Goal: Transaction & Acquisition: Purchase product/service

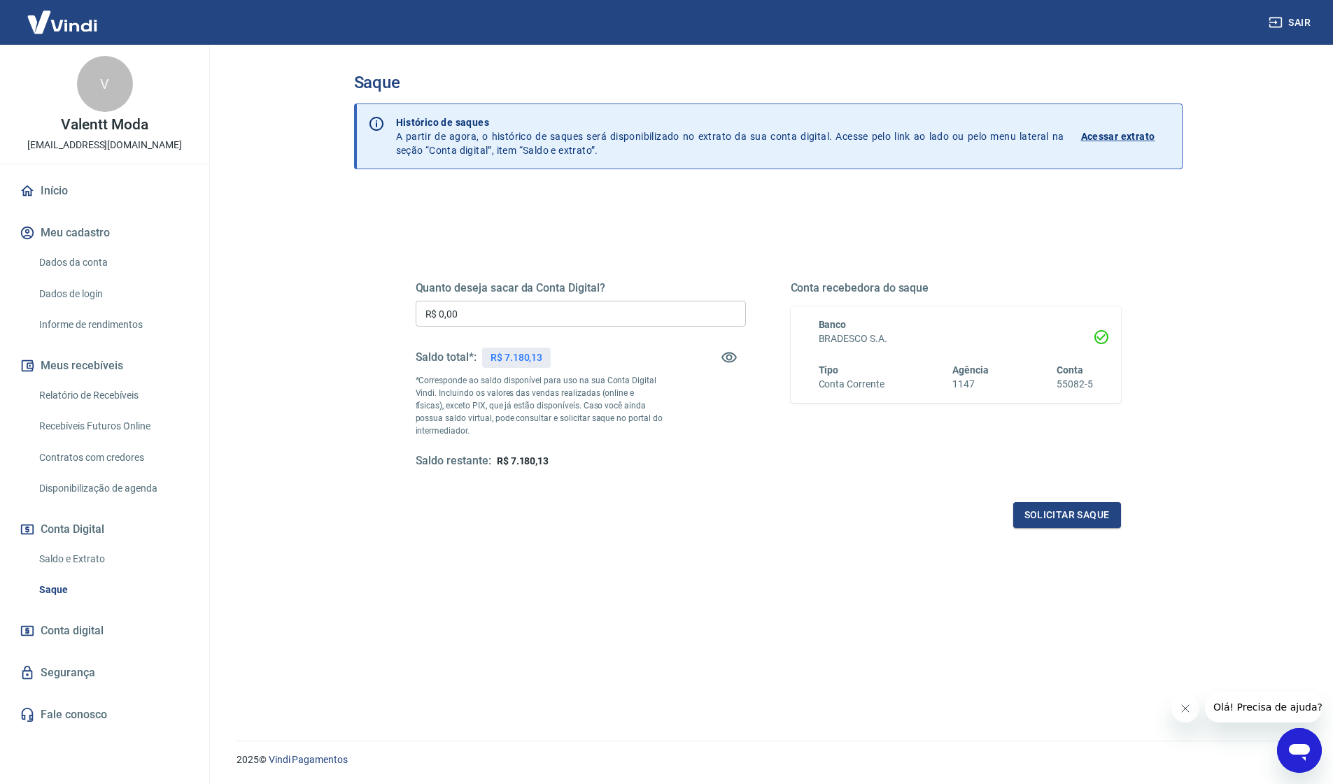
click at [530, 313] on input "R$ 0,00" at bounding box center [580, 314] width 330 height 26
type input "R$ 7.180,13"
click at [1071, 516] on button "Solicitar saque" at bounding box center [1067, 515] width 108 height 26
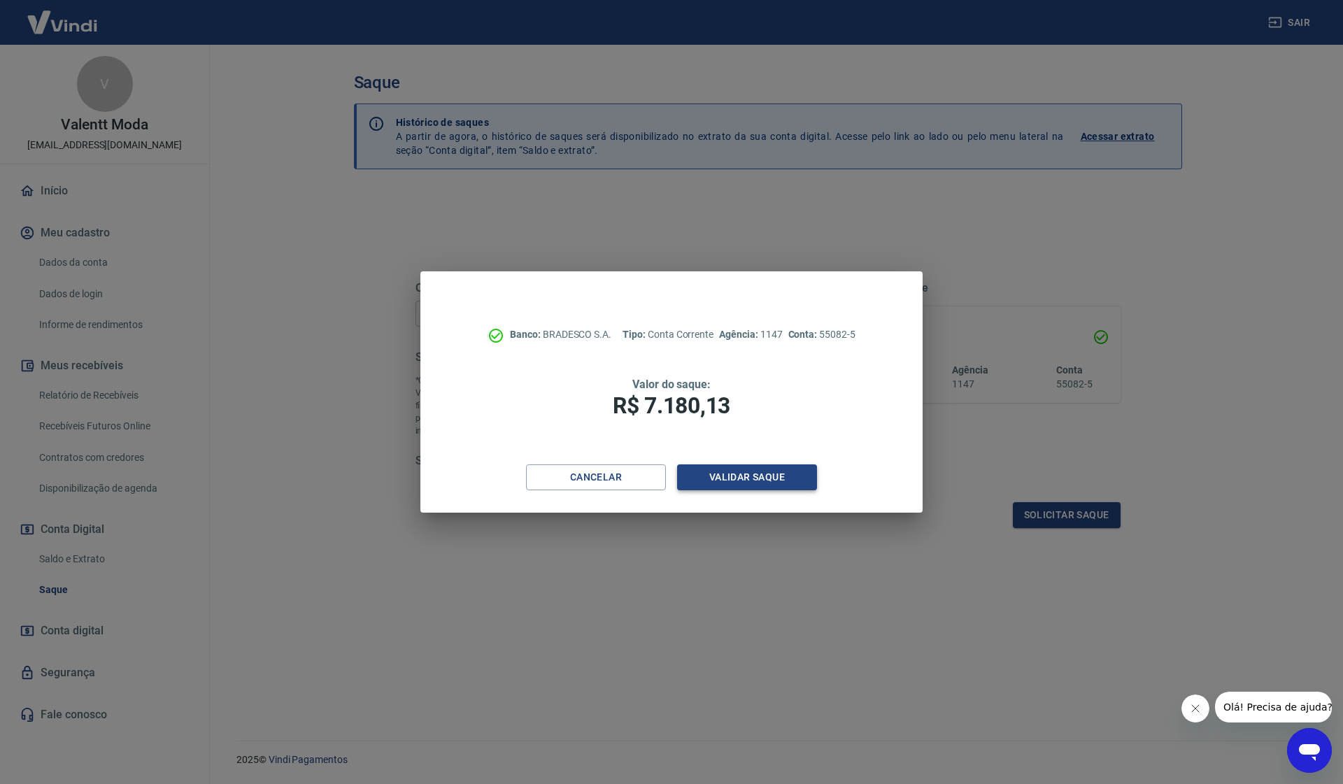
click at [781, 482] on button "Validar saque" at bounding box center [747, 477] width 140 height 26
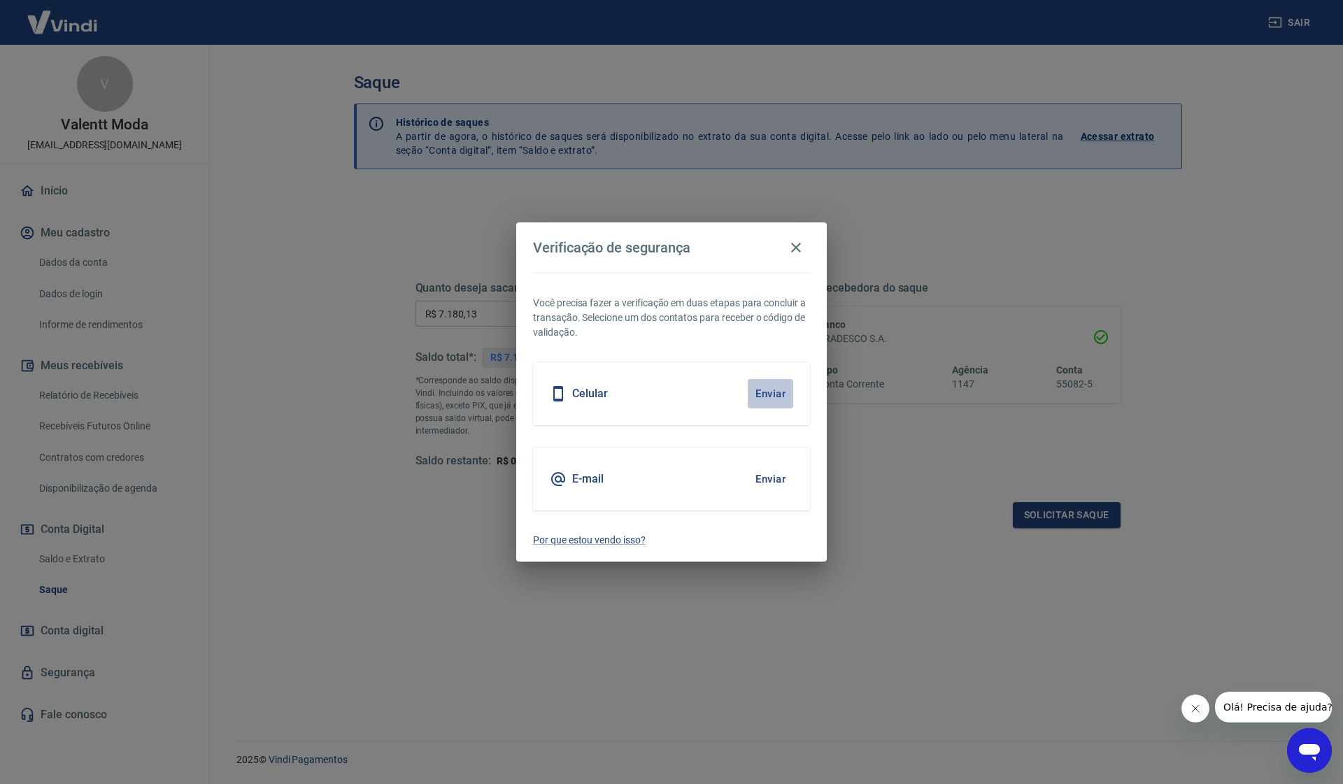
click at [762, 393] on button "Enviar" at bounding box center [770, 393] width 45 height 29
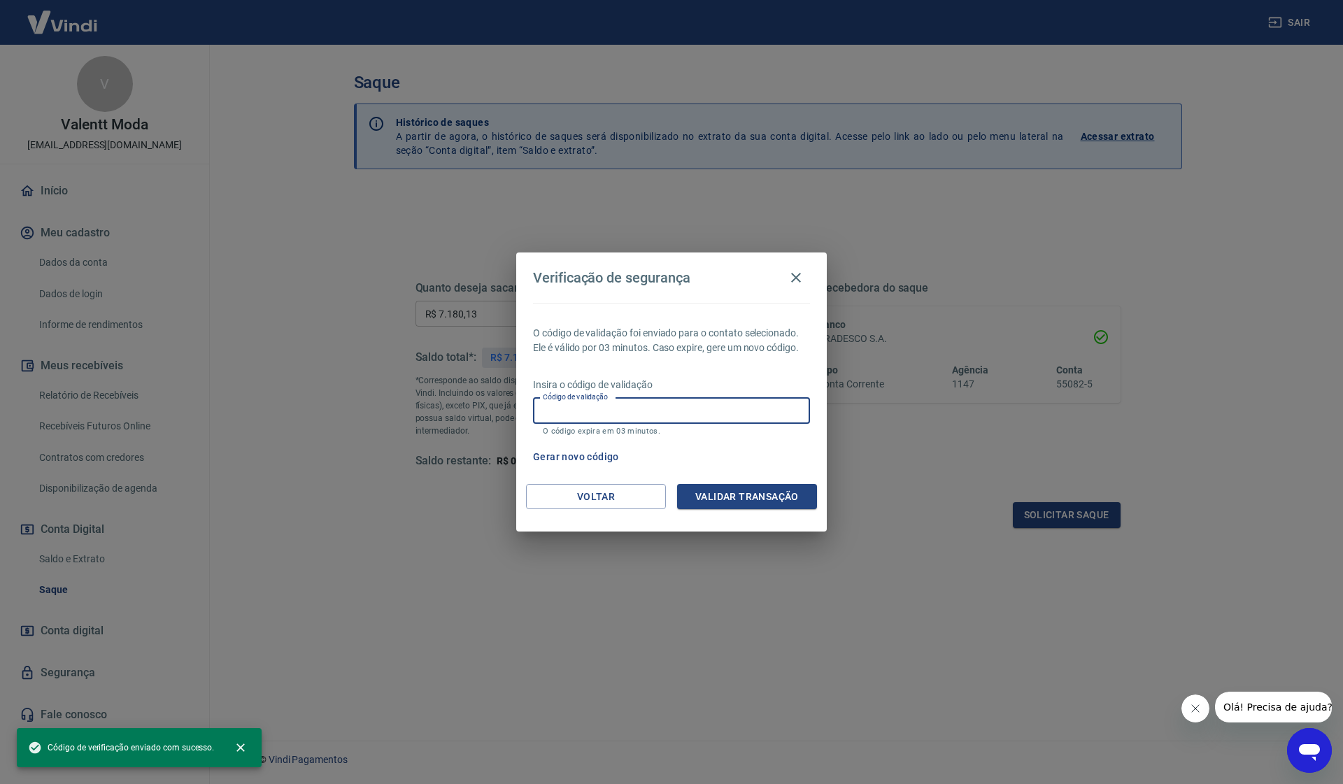
click at [622, 409] on input "Código de validação" at bounding box center [671, 411] width 277 height 26
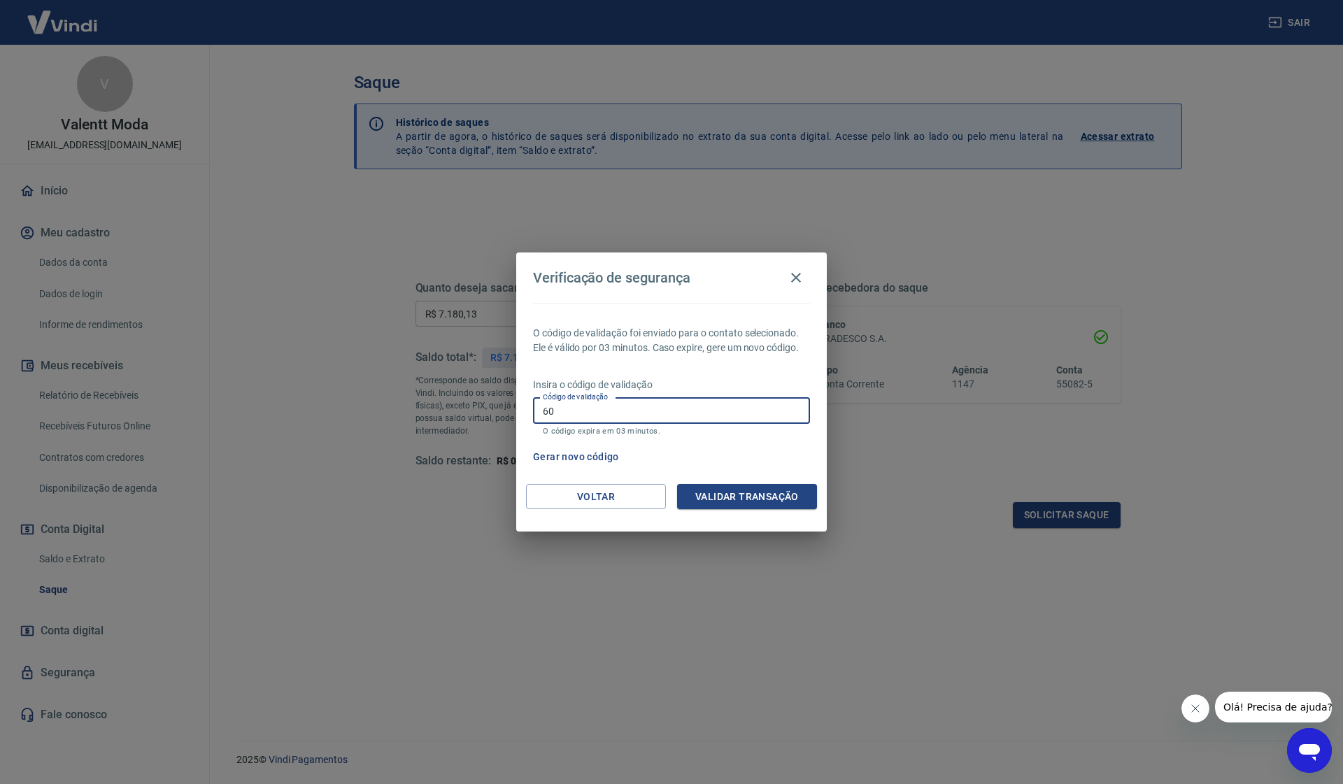
type input "6"
type input "985288"
click at [774, 489] on button "Validar transação" at bounding box center [747, 497] width 140 height 26
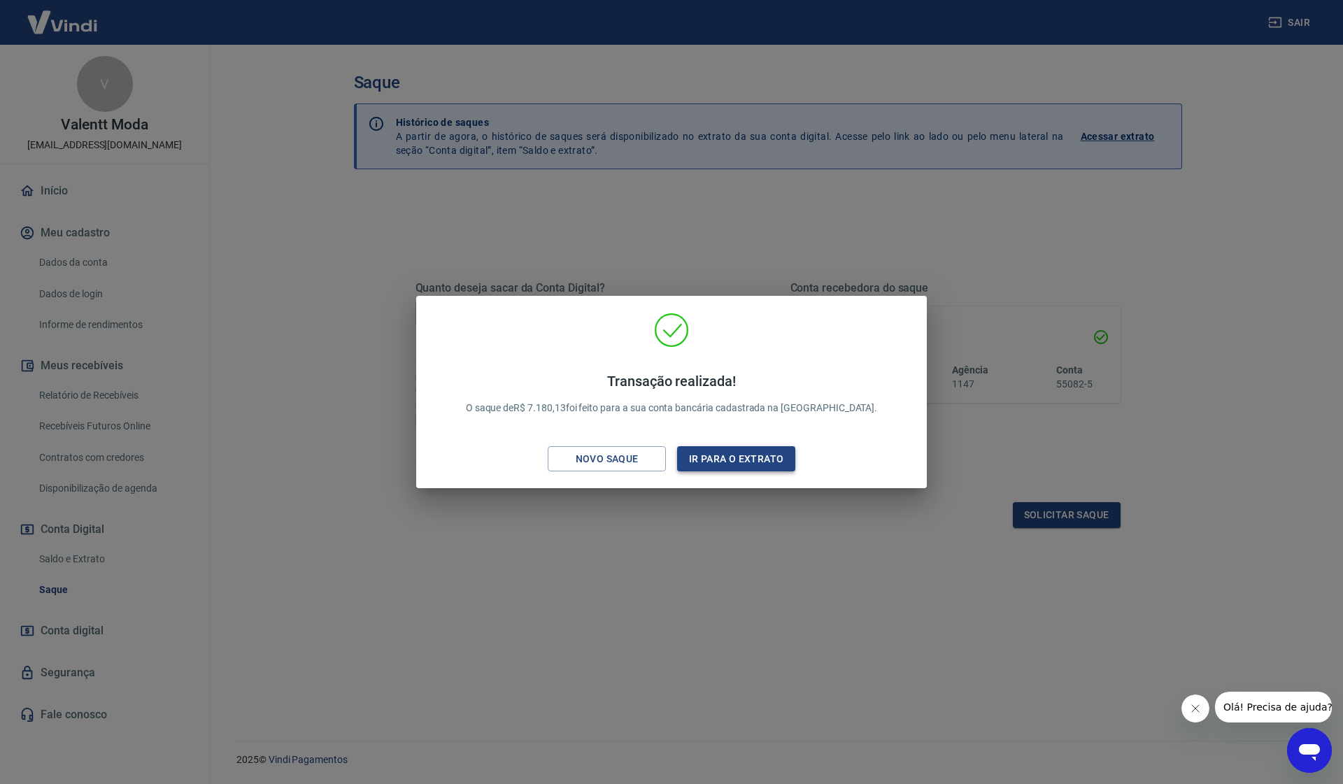
click at [744, 462] on button "Ir para o extrato" at bounding box center [736, 459] width 118 height 26
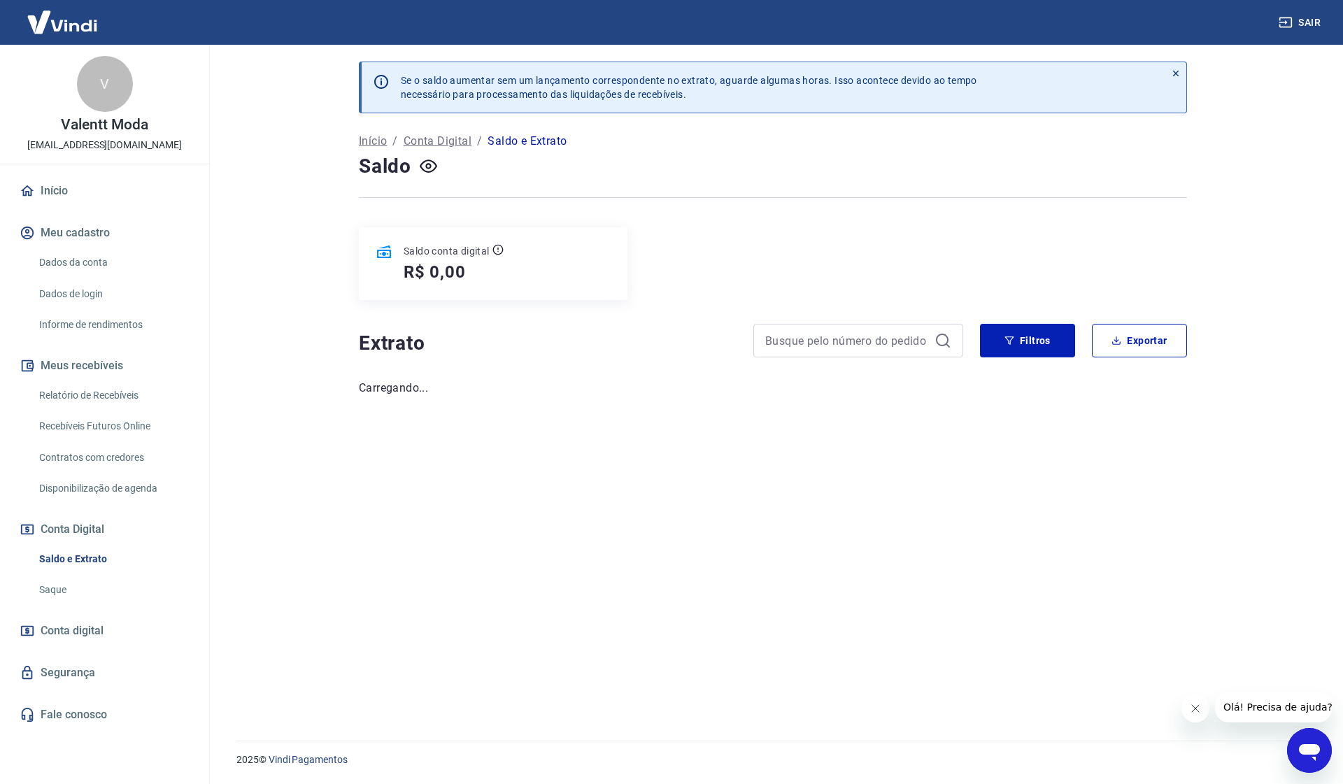
click at [112, 259] on link "Dados da conta" at bounding box center [113, 262] width 159 height 29
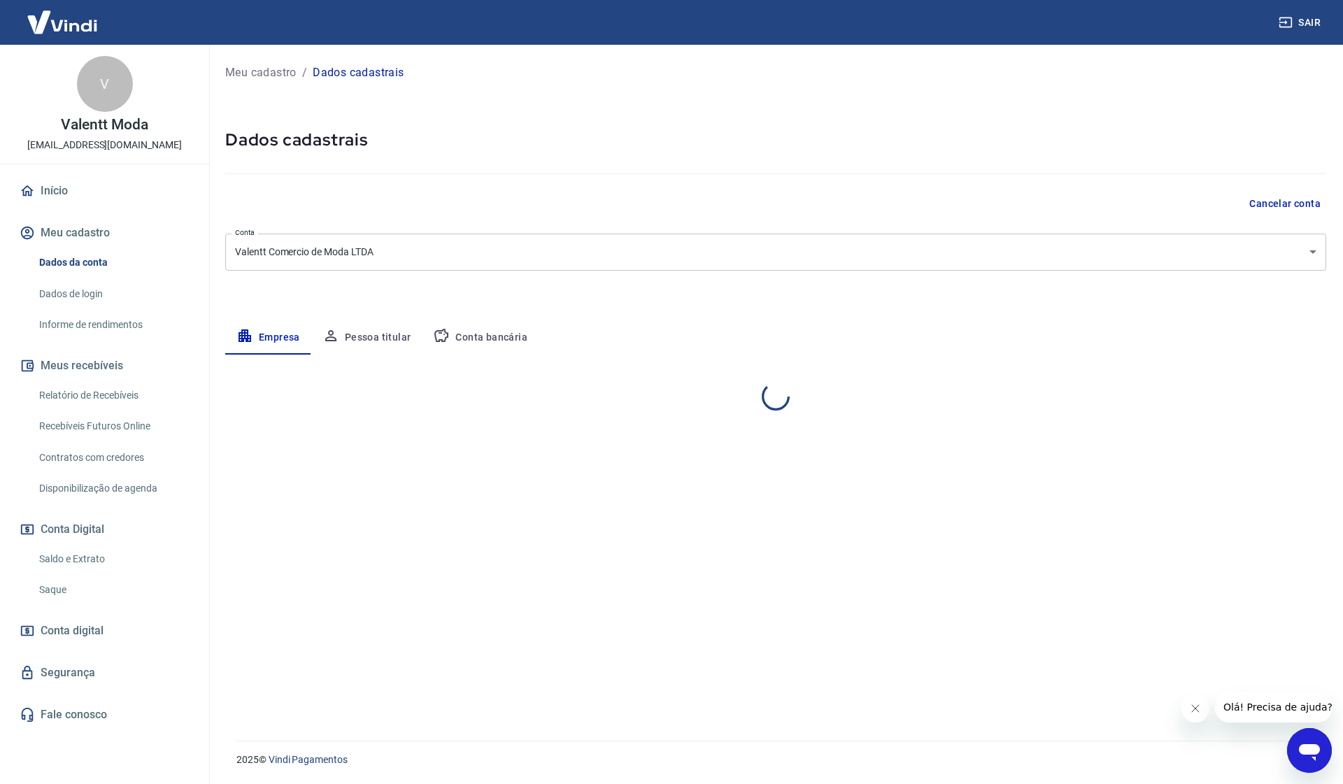
select select "GO"
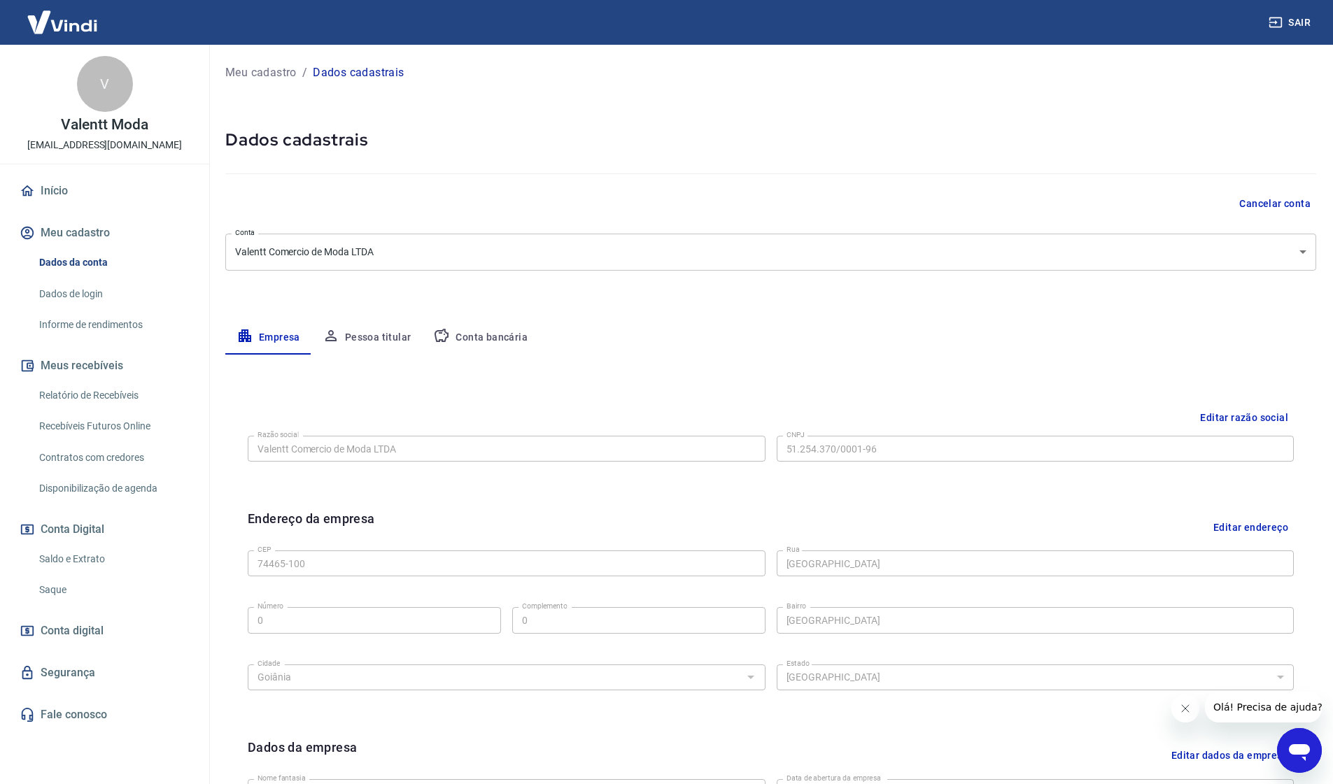
click at [146, 558] on link "Saldo e Extrato" at bounding box center [113, 559] width 159 height 29
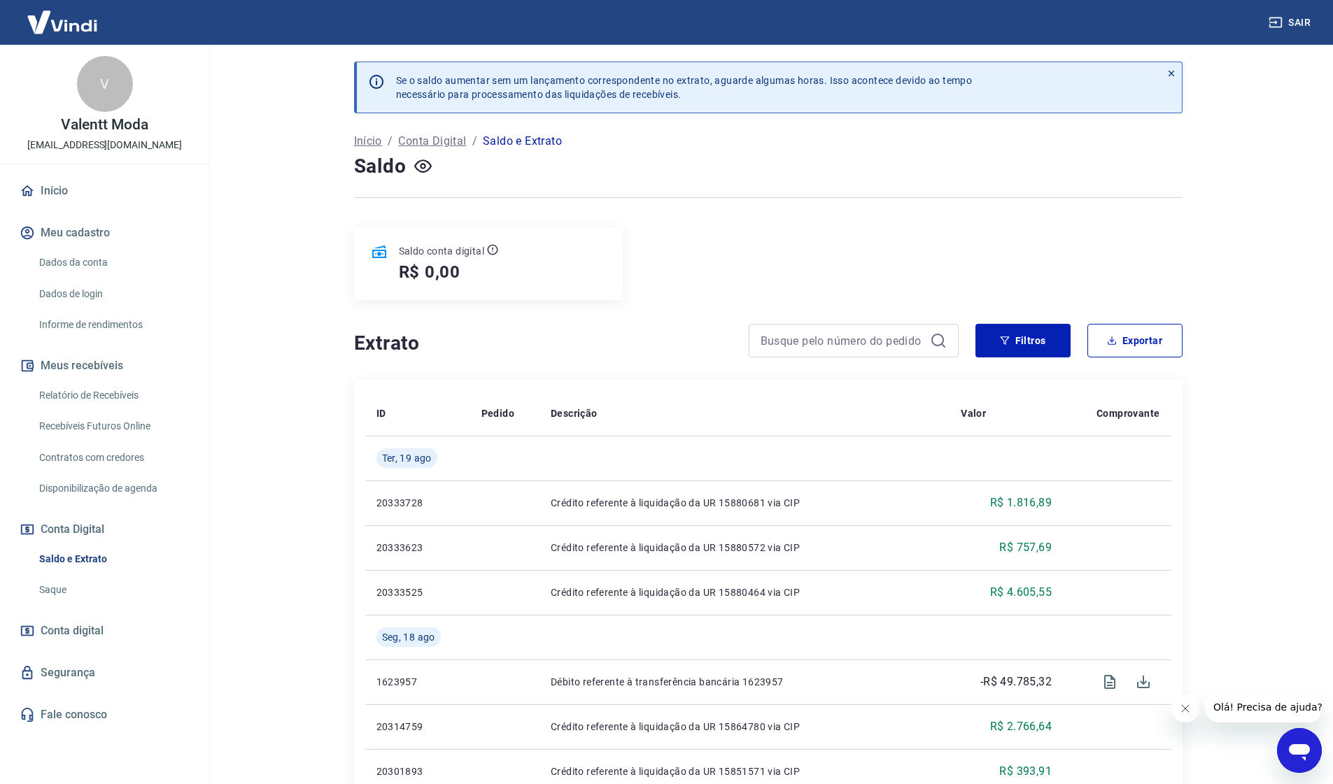
click at [82, 588] on link "Saque" at bounding box center [113, 590] width 159 height 29
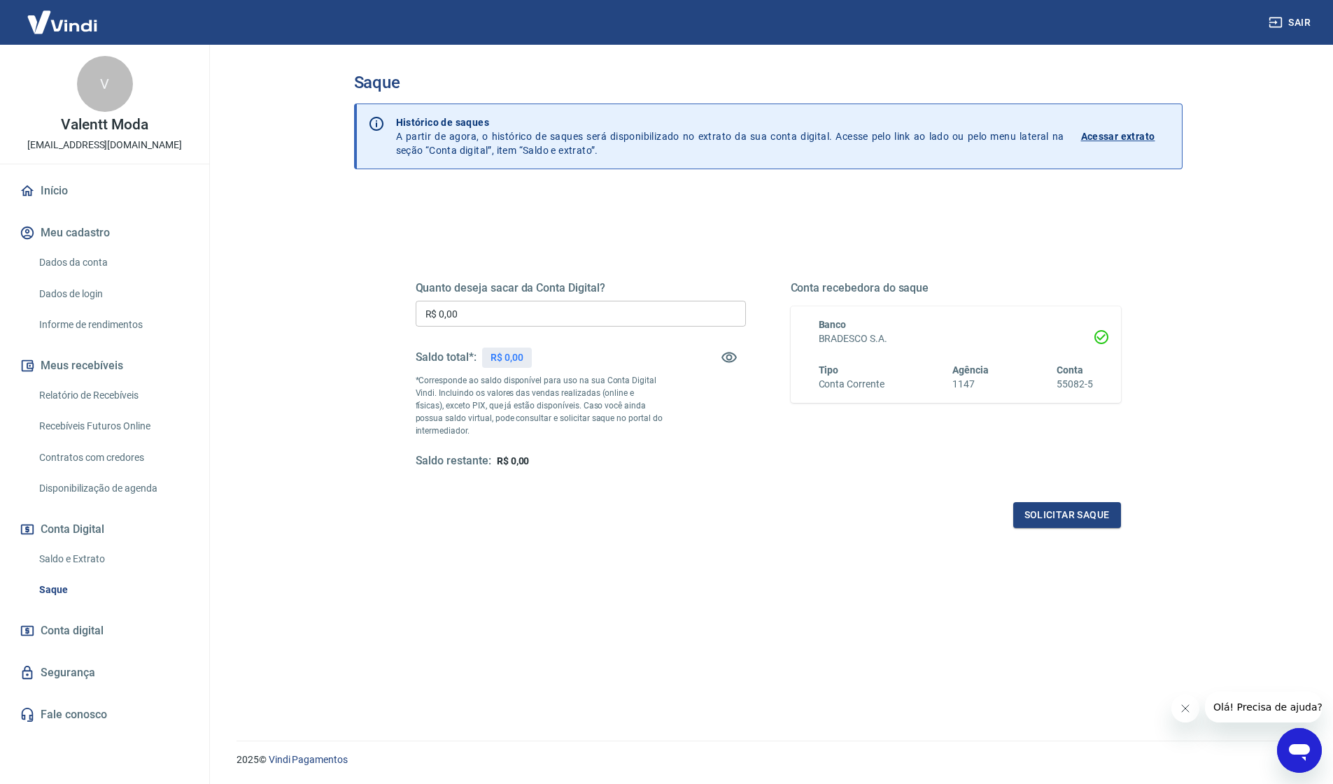
click at [997, 313] on div "Banco BRADESCO S.A. Tipo Conta Corrente Agência 1147 Conta 55082-5" at bounding box center [955, 354] width 330 height 97
click at [125, 627] on link "Conta digital" at bounding box center [105, 631] width 176 height 31
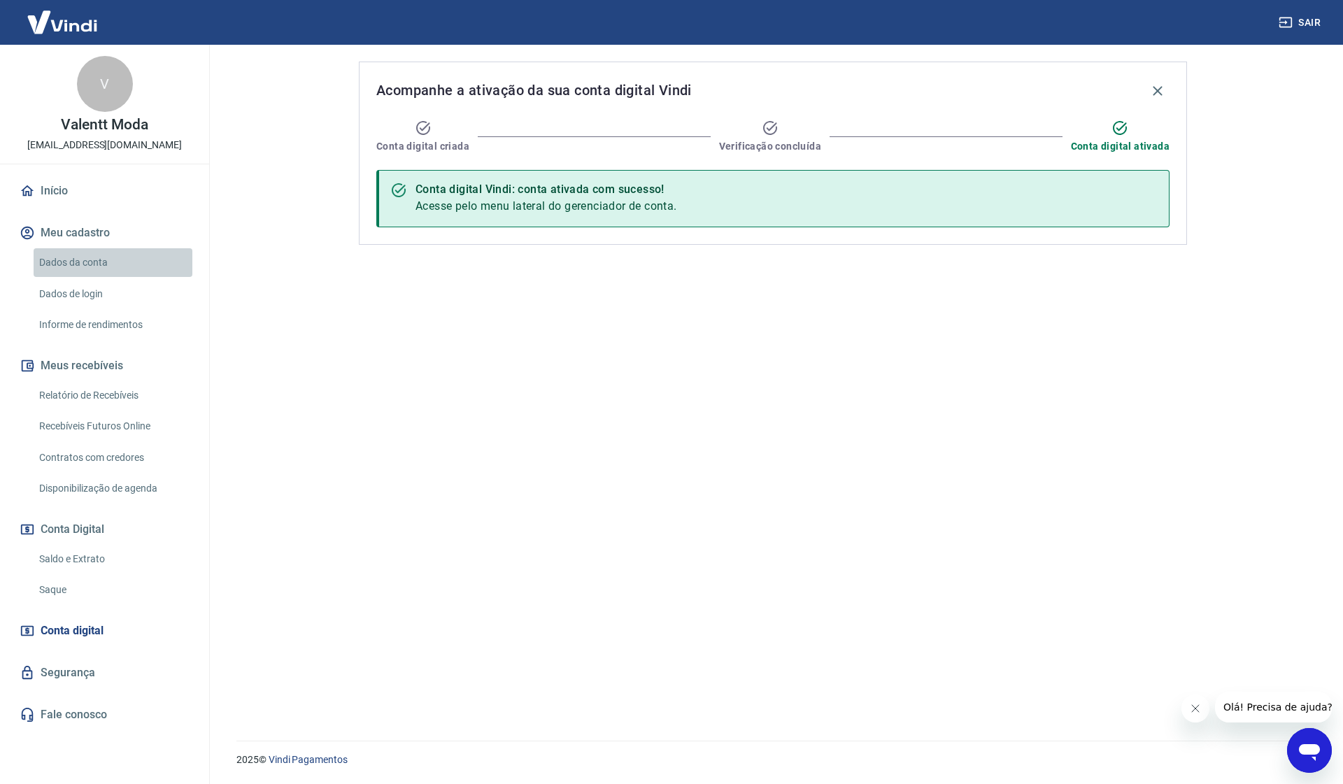
click at [89, 267] on link "Dados da conta" at bounding box center [113, 262] width 159 height 29
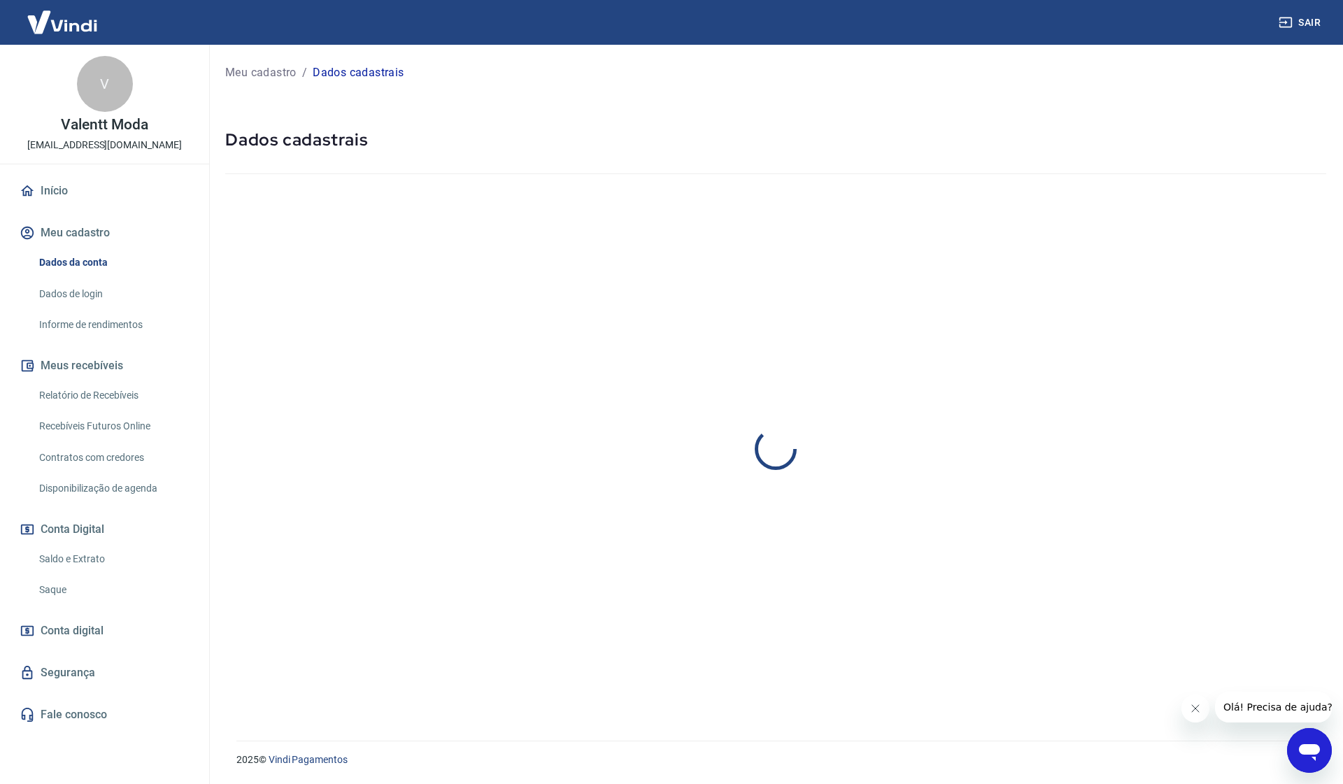
select select "GO"
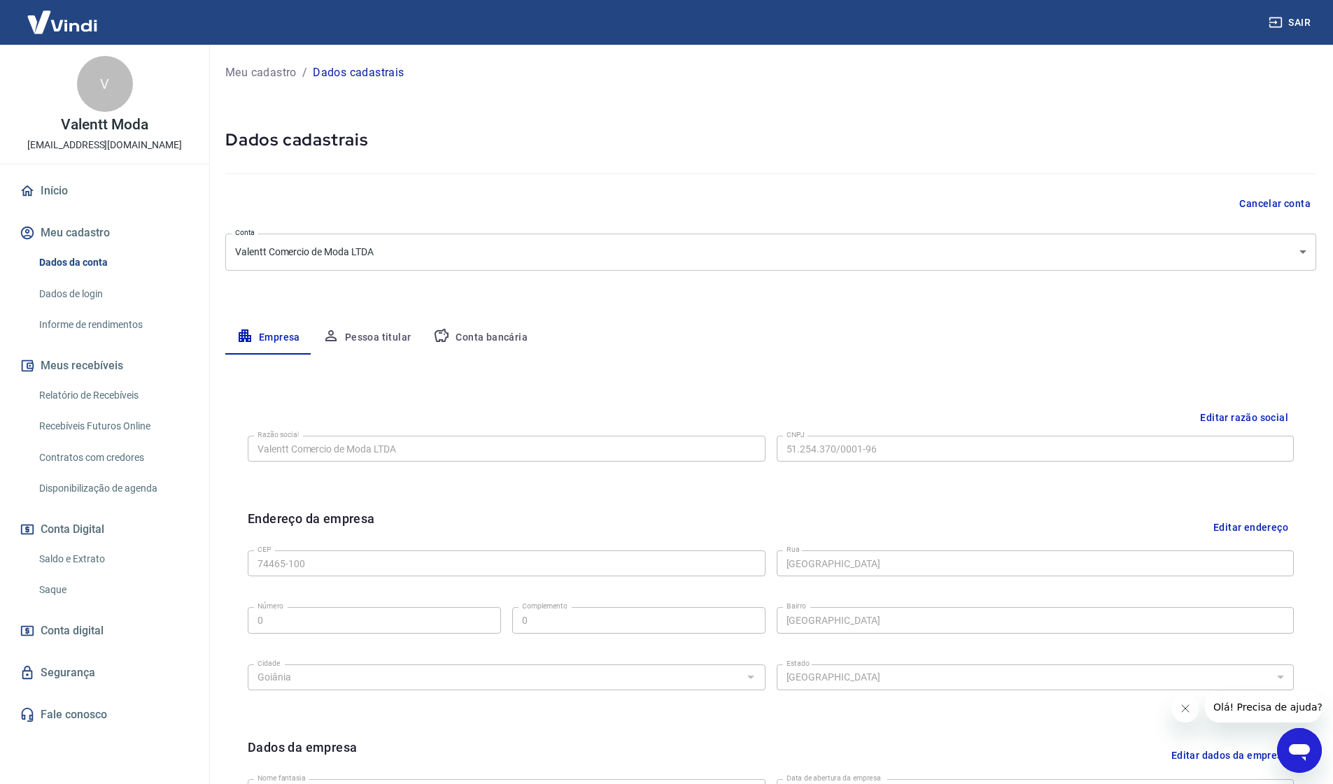
click at [93, 294] on link "Dados de login" at bounding box center [113, 294] width 159 height 29
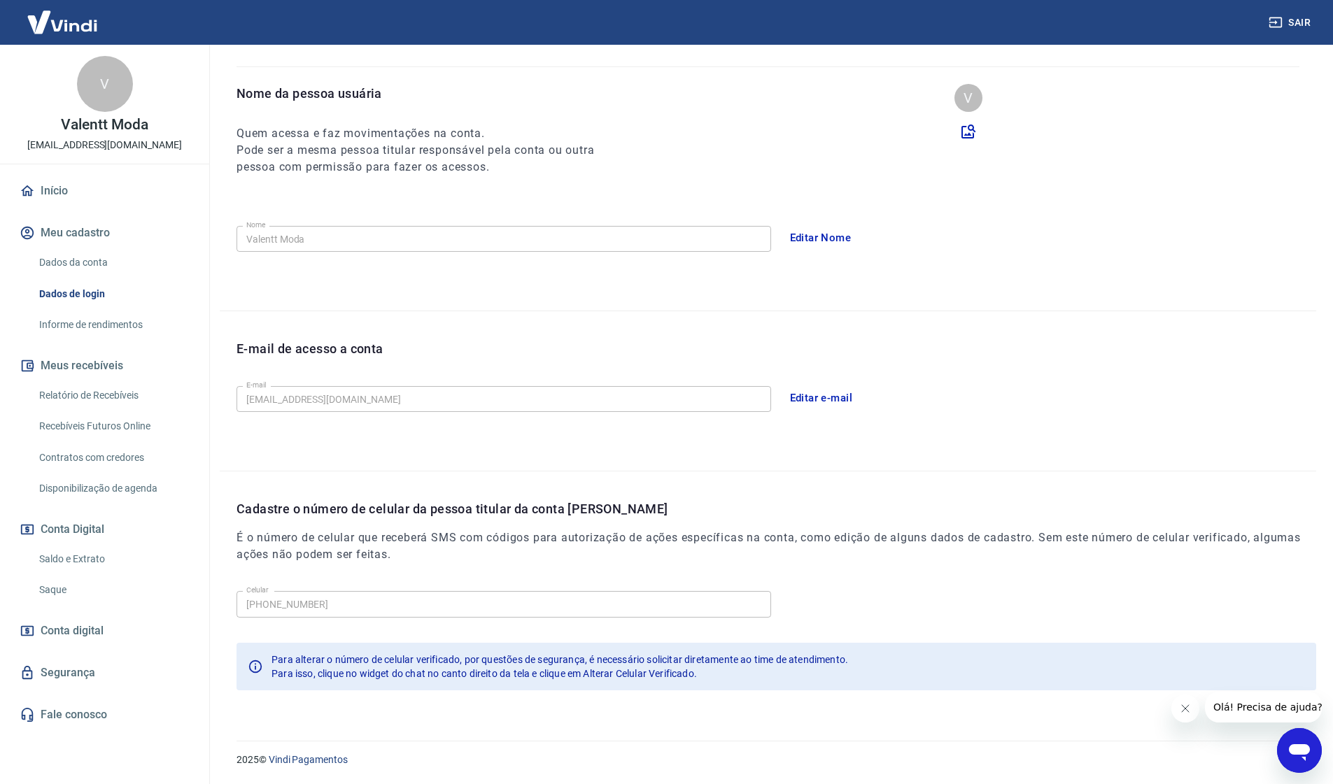
scroll to position [111, 0]
click at [91, 312] on link "Informe de rendimentos" at bounding box center [113, 325] width 159 height 29
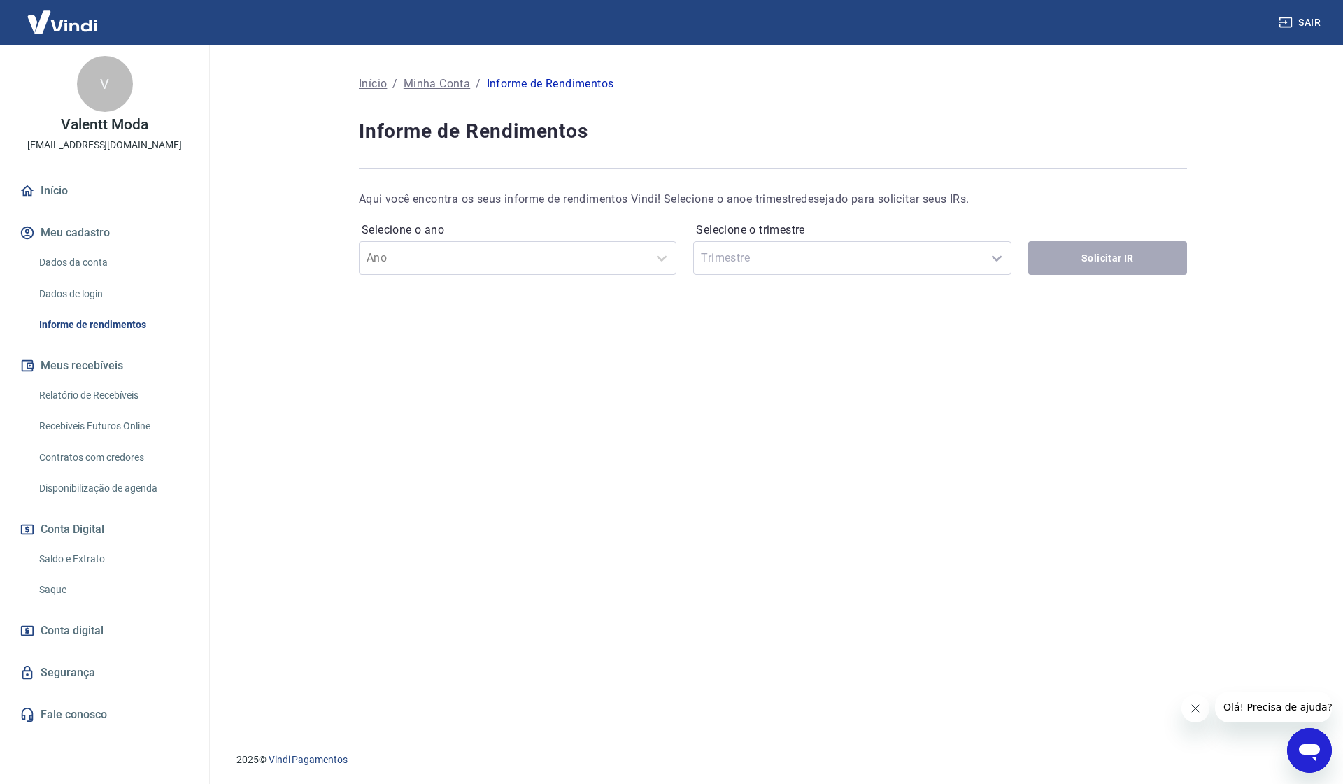
click at [96, 290] on link "Dados de login" at bounding box center [113, 294] width 159 height 29
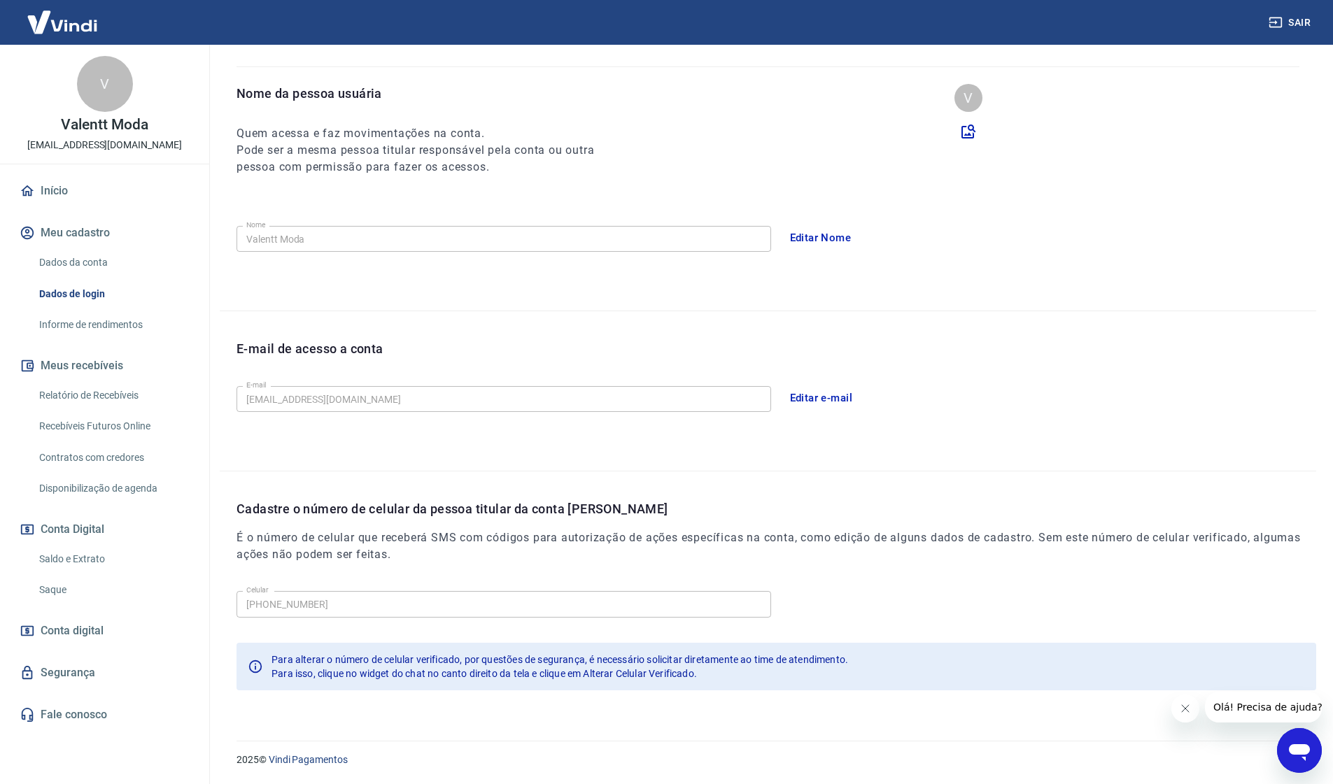
scroll to position [111, 0]
click at [113, 262] on link "Dados da conta" at bounding box center [113, 262] width 159 height 29
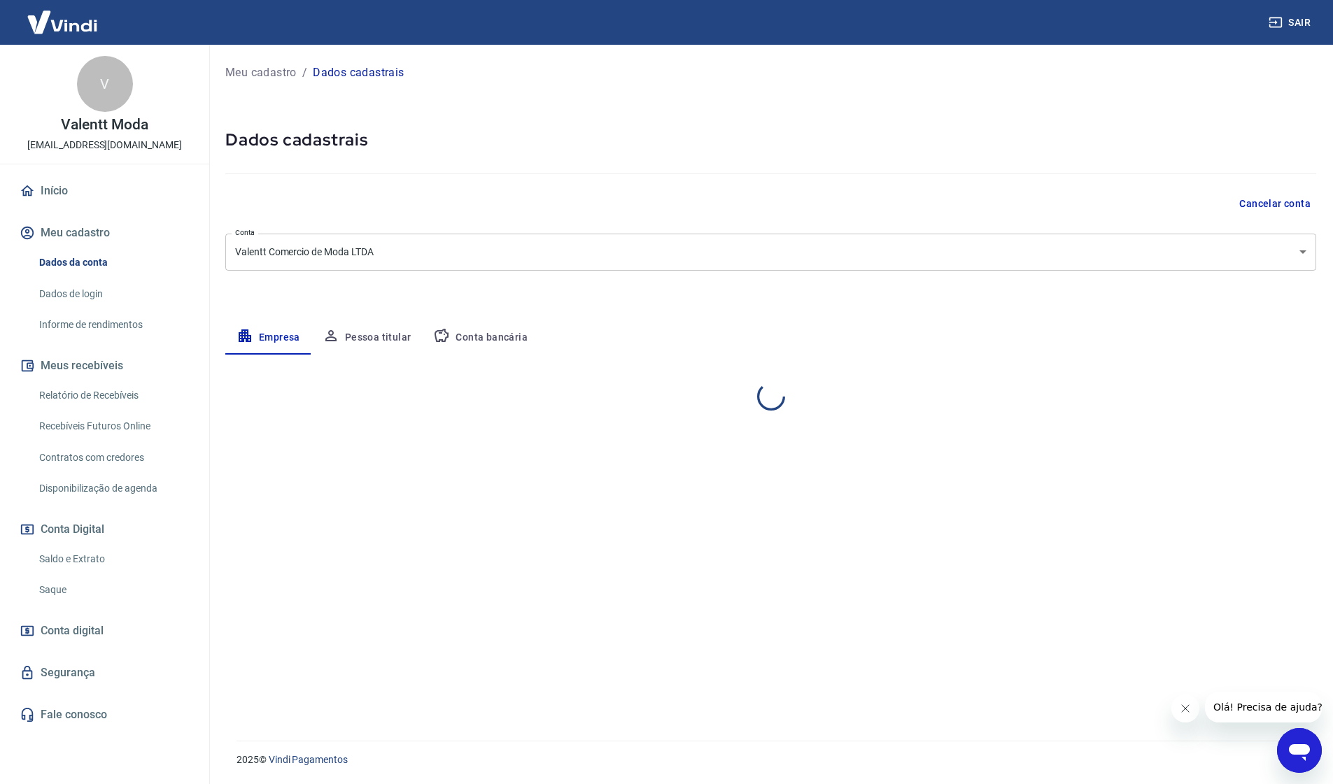
select select "GO"
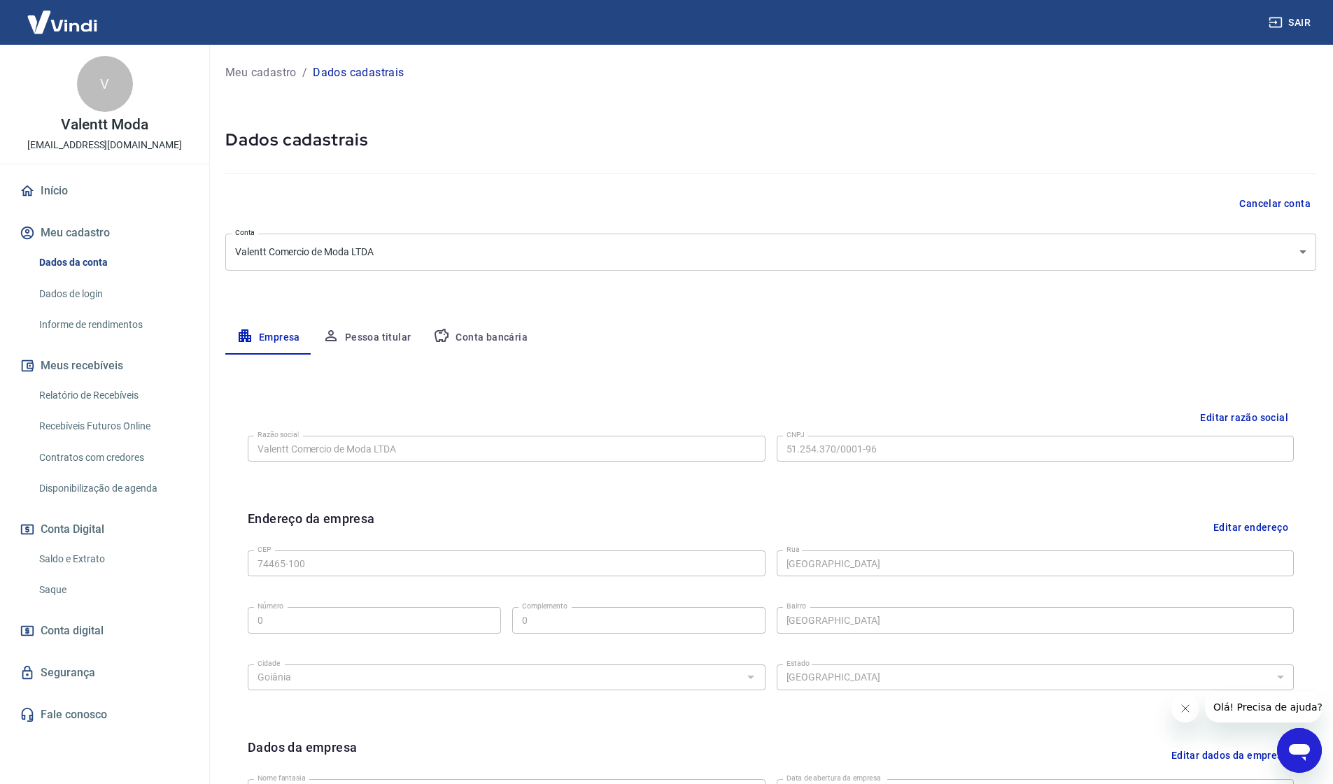
click at [453, 329] on button "Conta bancária" at bounding box center [480, 338] width 117 height 34
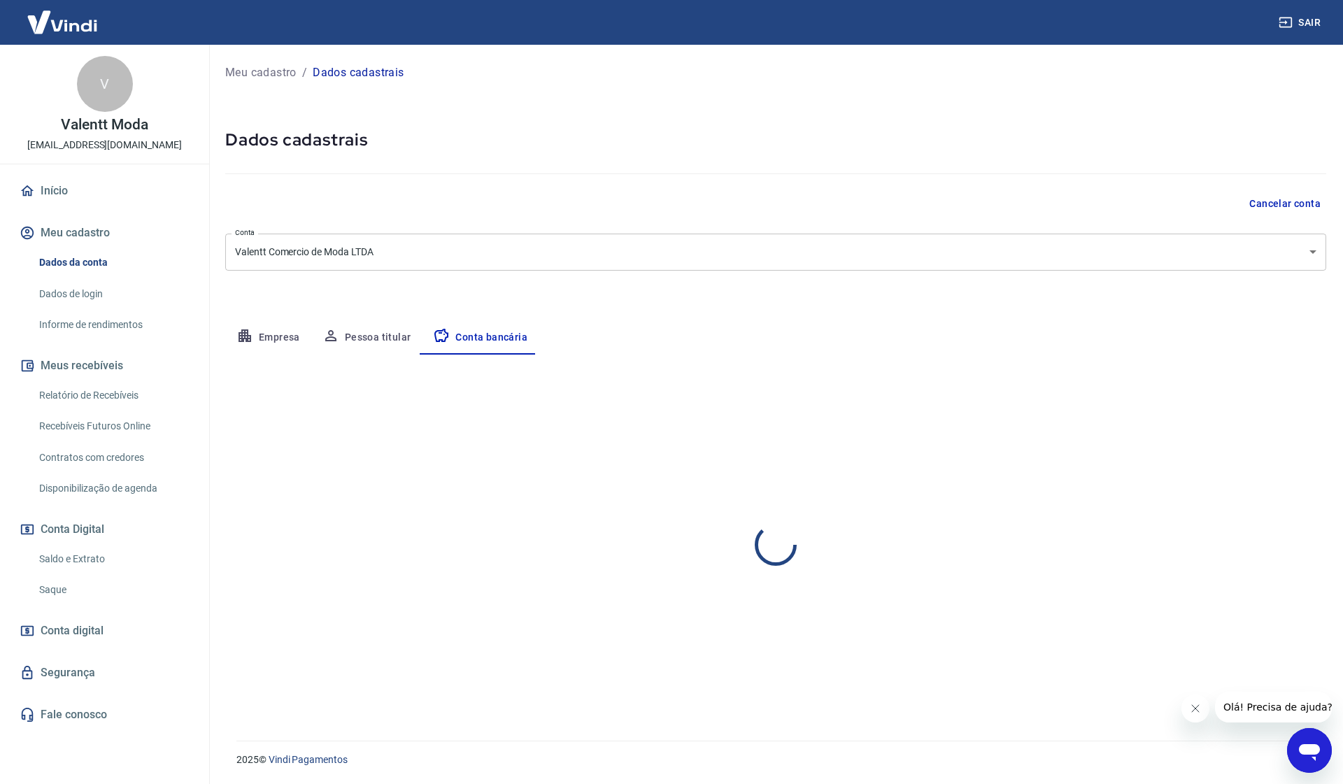
select select "1"
click at [1234, 397] on button "Editar conta bancária" at bounding box center [1267, 396] width 117 height 27
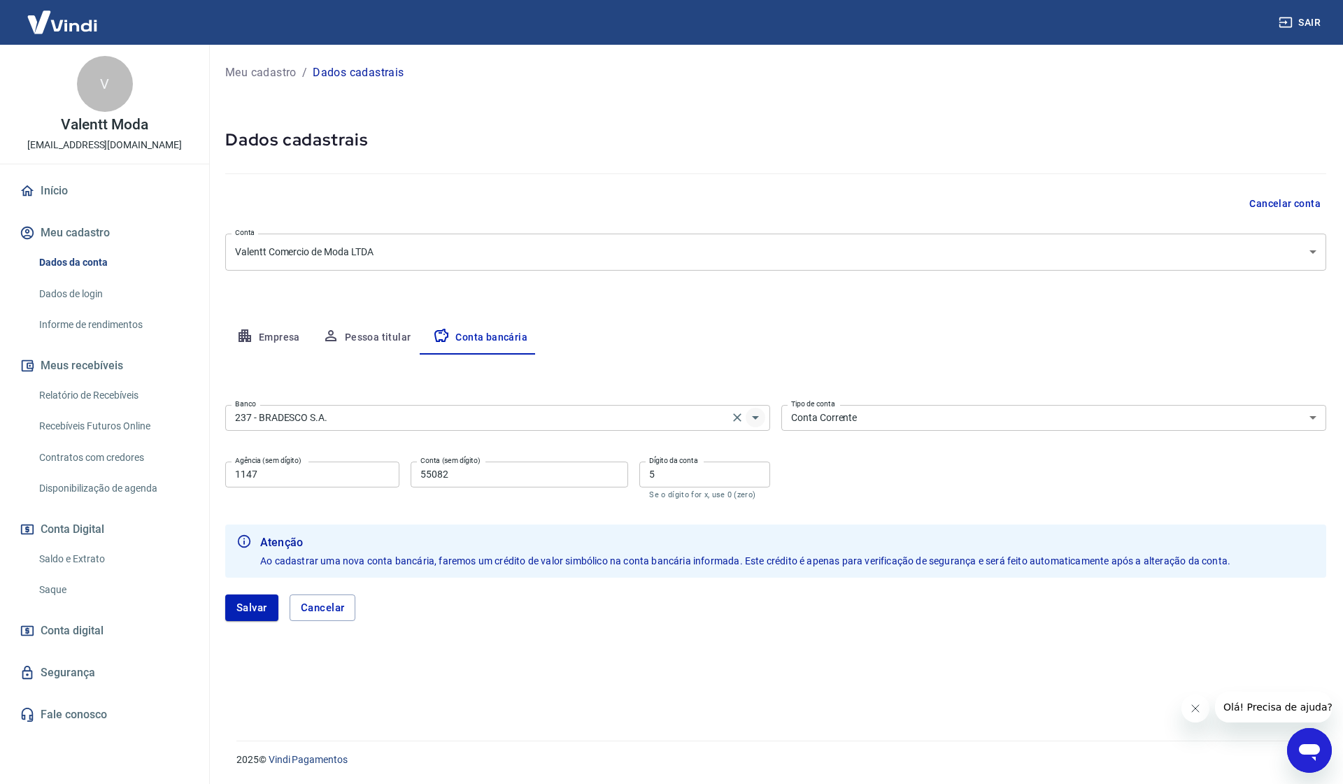
click at [753, 422] on icon "Abrir" at bounding box center [755, 417] width 17 height 17
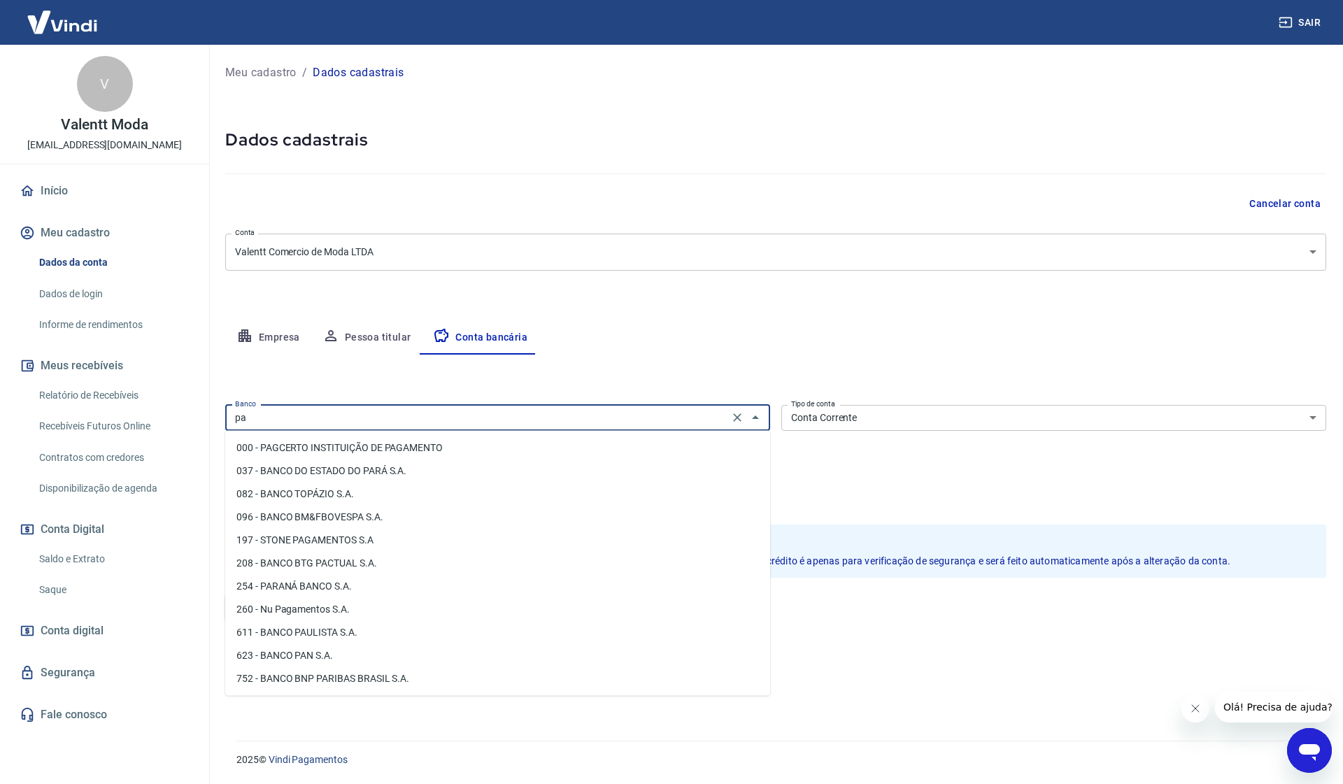
type input "p"
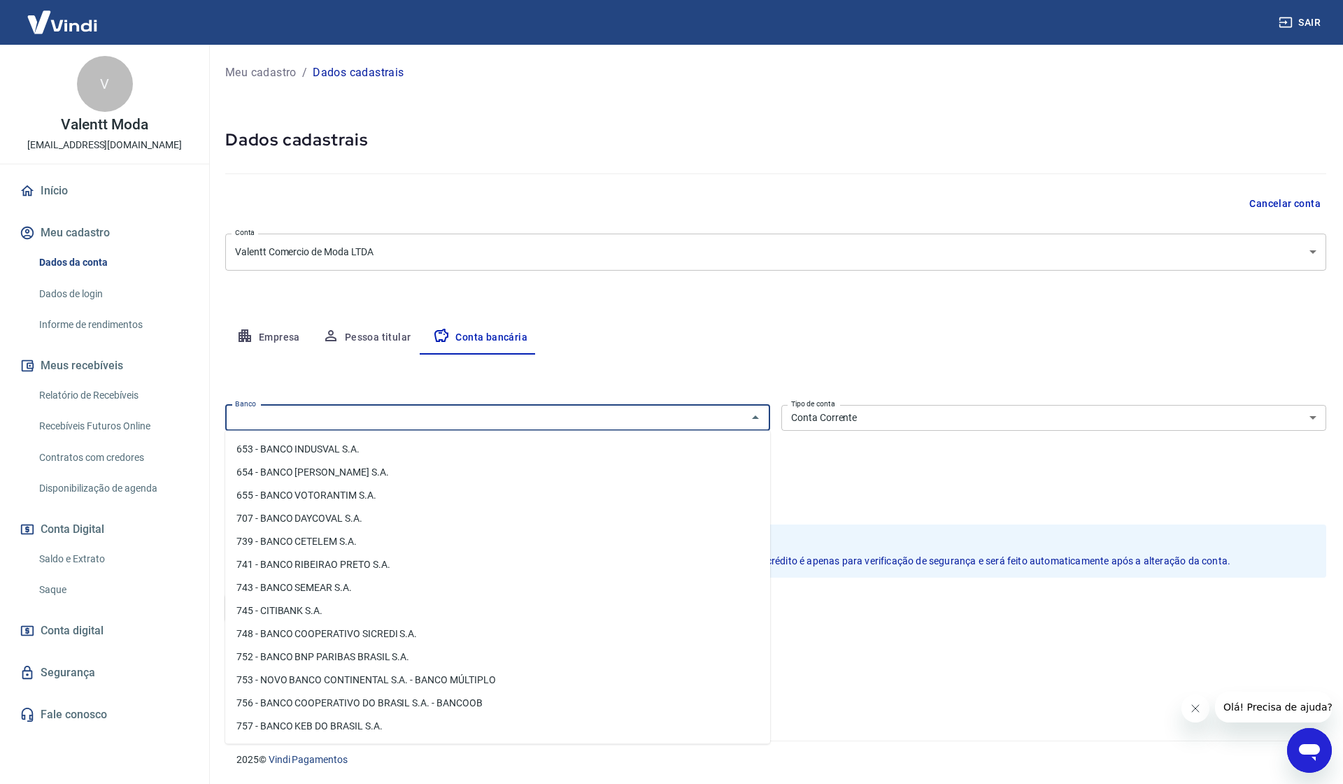
click at [711, 314] on div "Meu cadastro / Dados cadastrais Dados cadastrais Cancelar conta Conta Valentt C…" at bounding box center [775, 384] width 1135 height 679
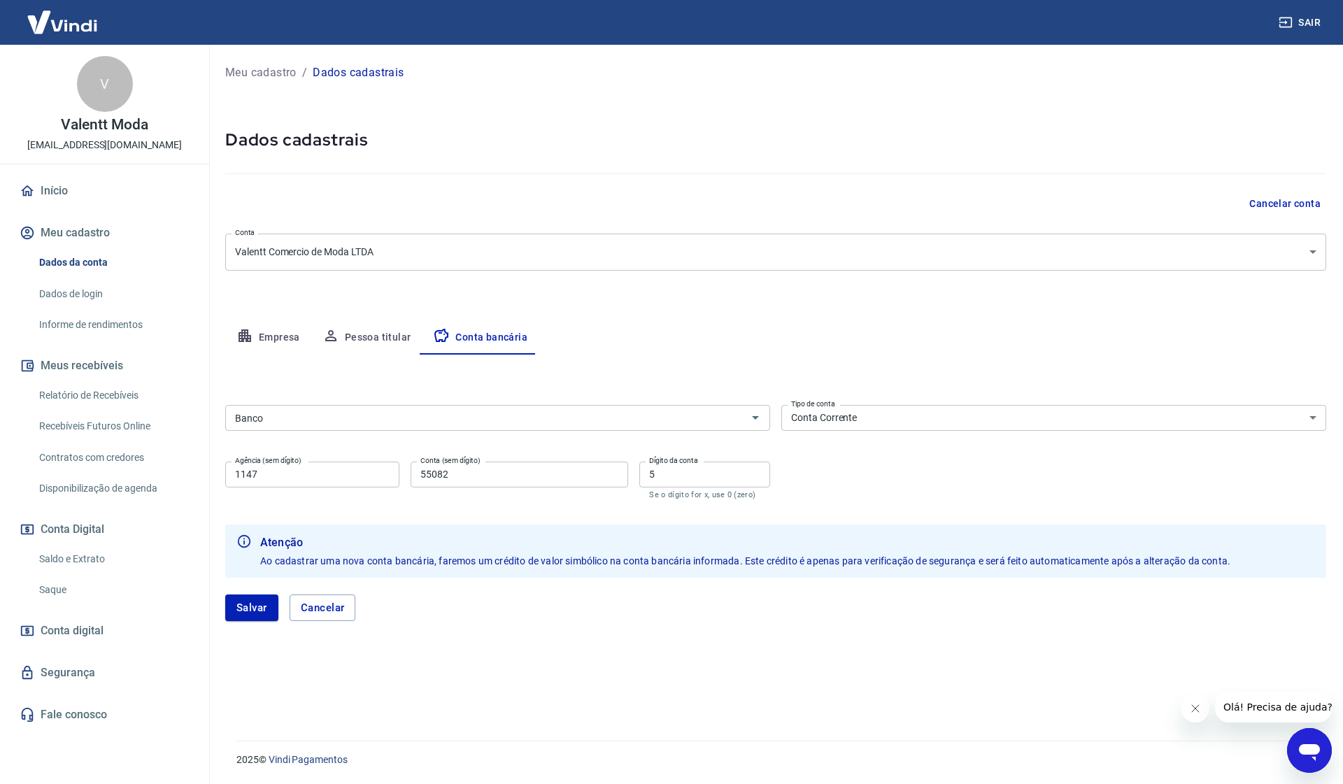
click at [107, 201] on link "Início" at bounding box center [105, 191] width 176 height 31
